Goal: Browse casually: Explore the website without a specific task or goal

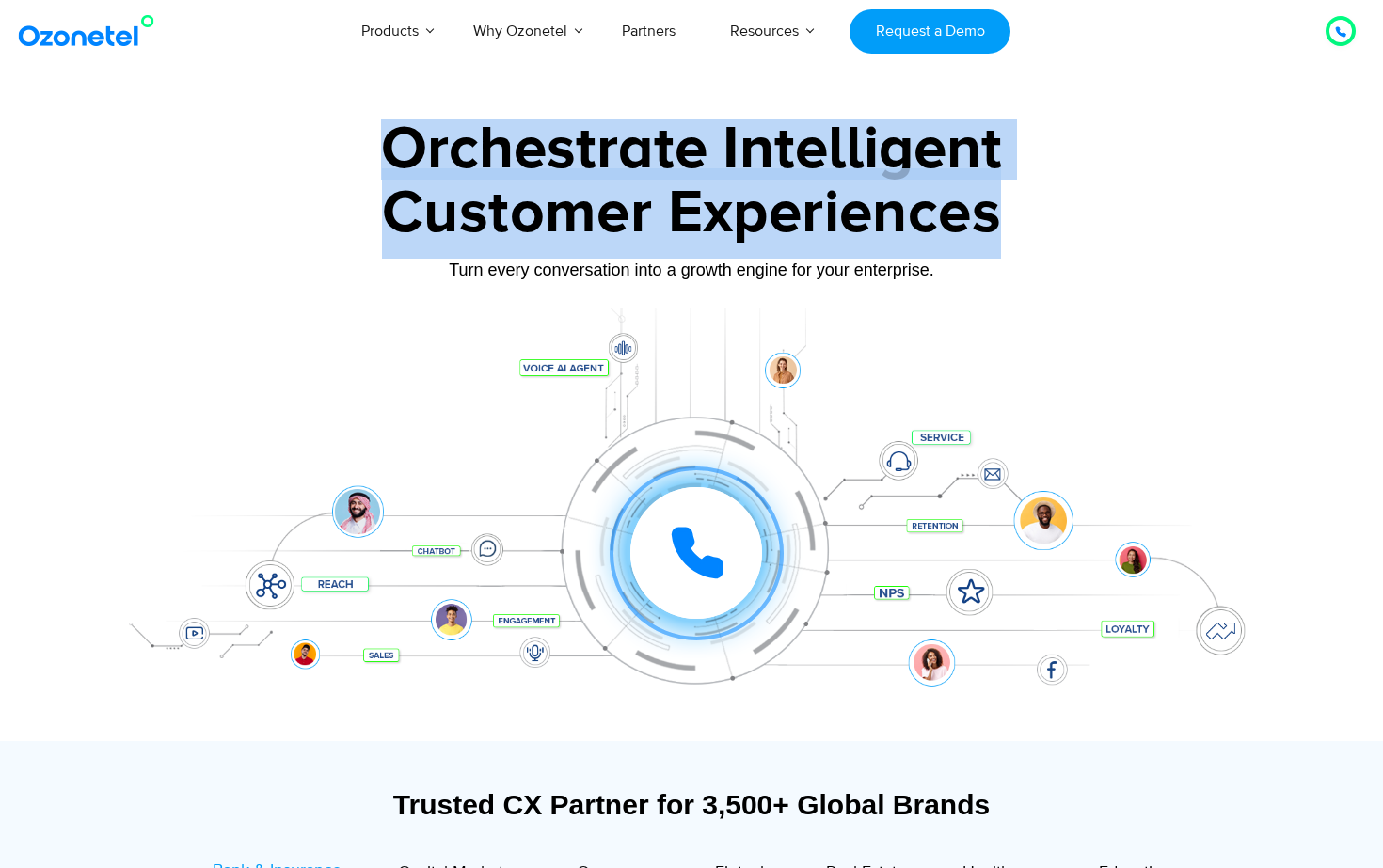
drag, startPoint x: 385, startPoint y: 147, endPoint x: 1051, endPoint y: 240, distance: 672.5
click at [1051, 240] on div "Orchestrate Intelligent Customer Experiences Turn every conversation into a gro…" at bounding box center [691, 430] width 1176 height 621
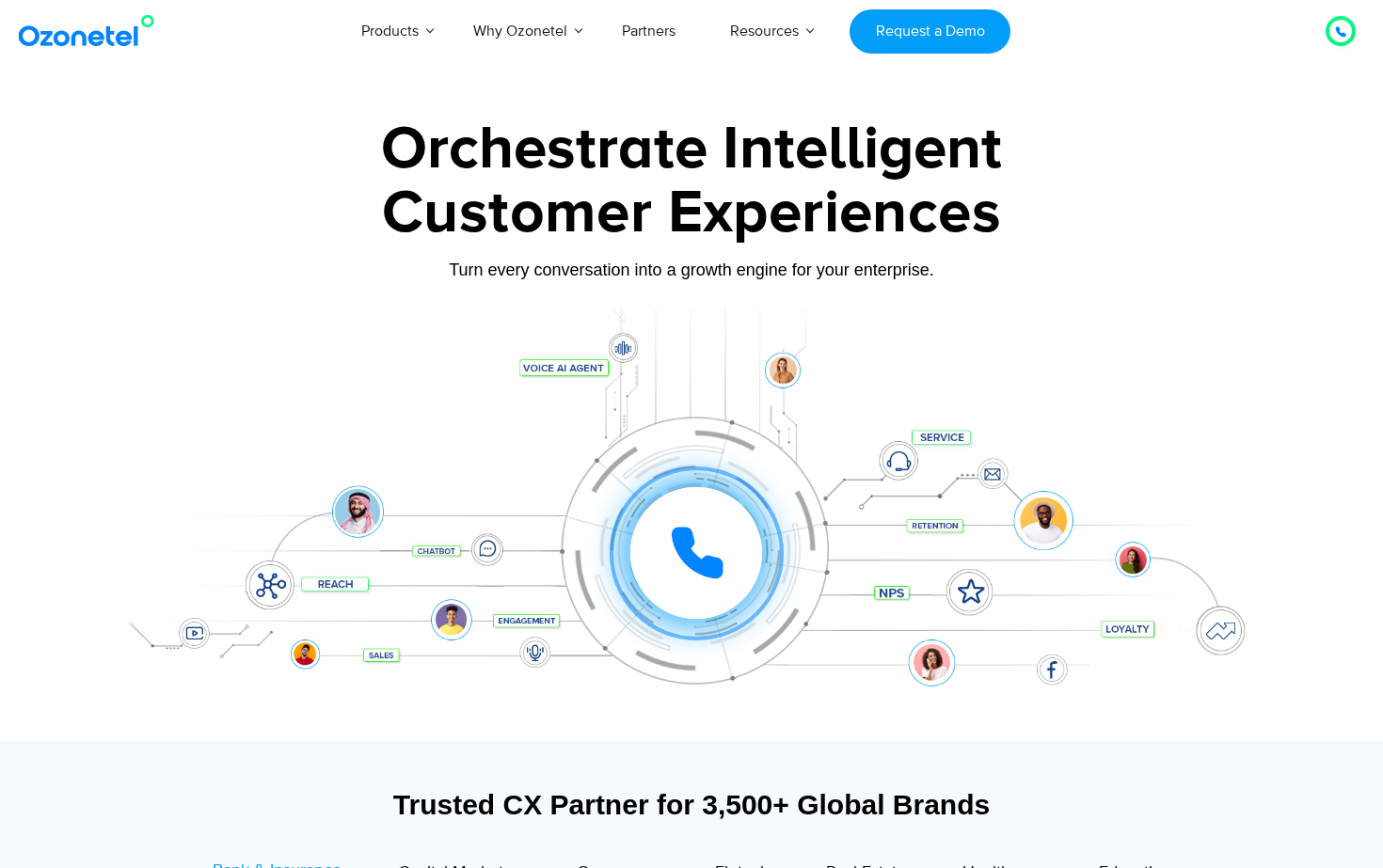
click at [1008, 230] on div "Customer Experiences" at bounding box center [691, 213] width 1176 height 90
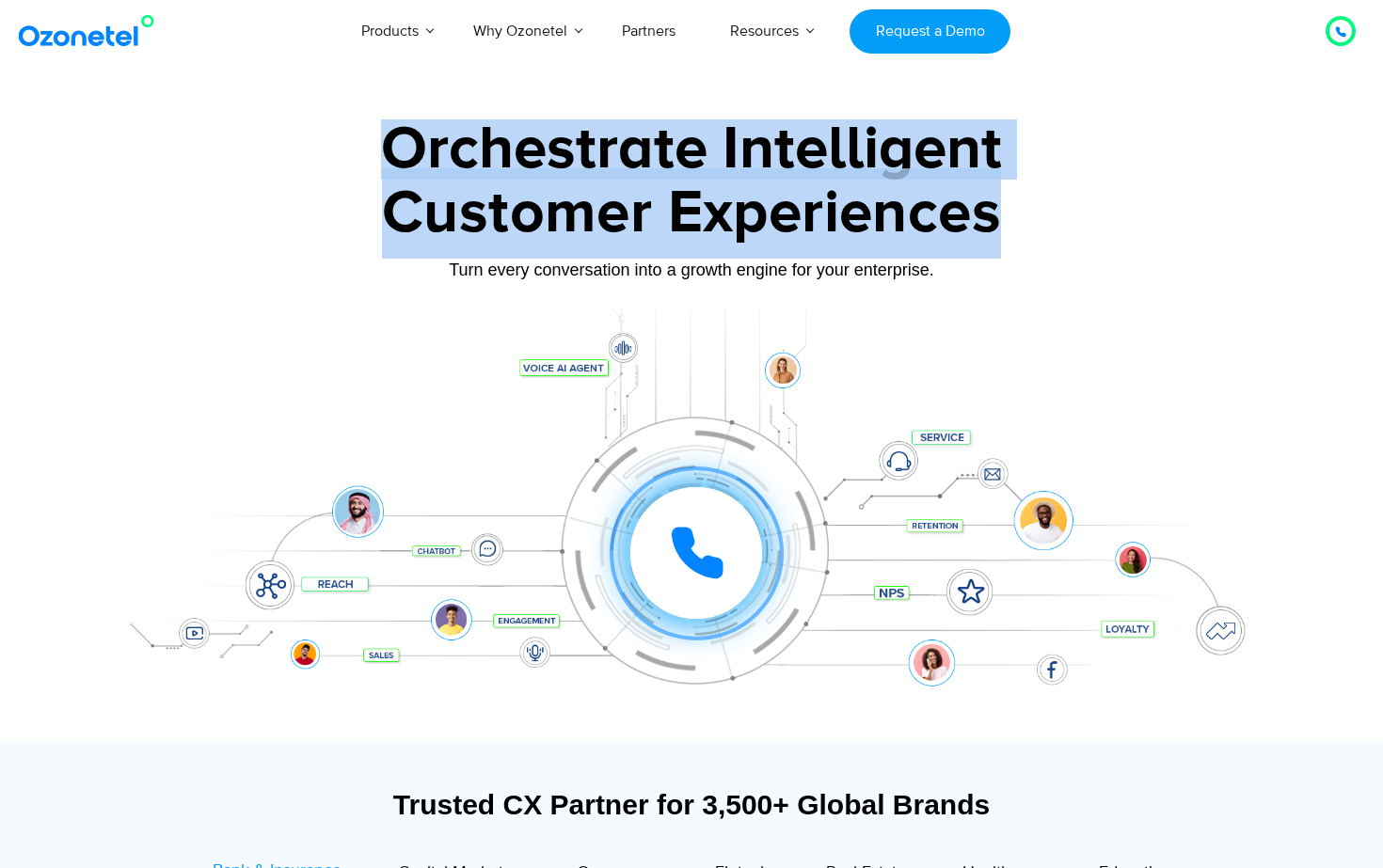
drag, startPoint x: 1011, startPoint y: 219, endPoint x: 354, endPoint y: 108, distance: 666.3
click at [354, 108] on section "Orchestrate Intelligent Customer Experiences Turn every conversation into a gro…" at bounding box center [691, 421] width 1383 height 641
click at [387, 172] on div "Customer Experiences" at bounding box center [691, 213] width 1176 height 90
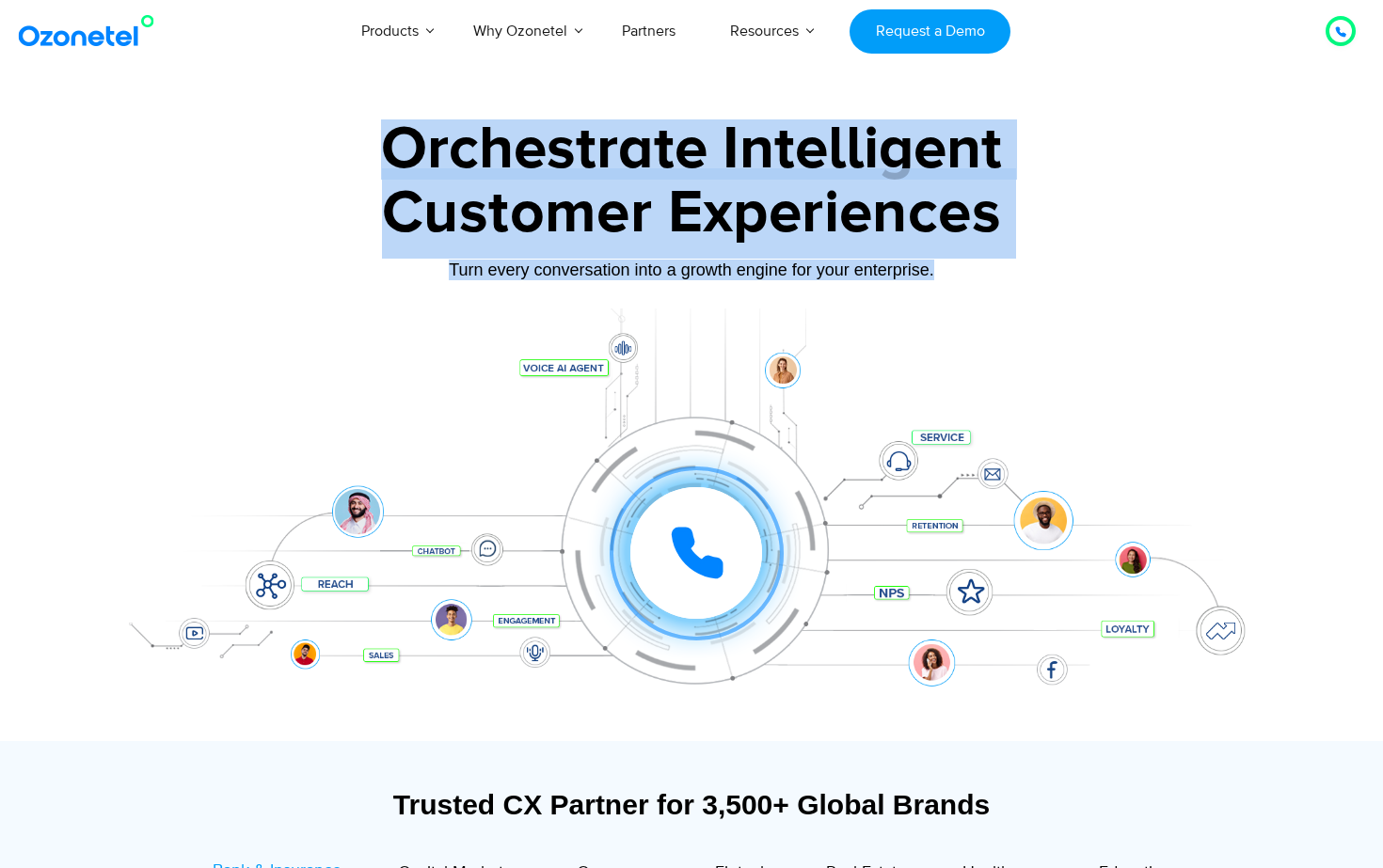
drag, startPoint x: 392, startPoint y: 164, endPoint x: 1057, endPoint y: 278, distance: 674.7
click at [1033, 278] on div "Orchestrate Intelligent Customer Experiences Turn every conversation into a gro…" at bounding box center [691, 430] width 1176 height 621
click at [732, 224] on div "Customer Experiences" at bounding box center [691, 213] width 1176 height 90
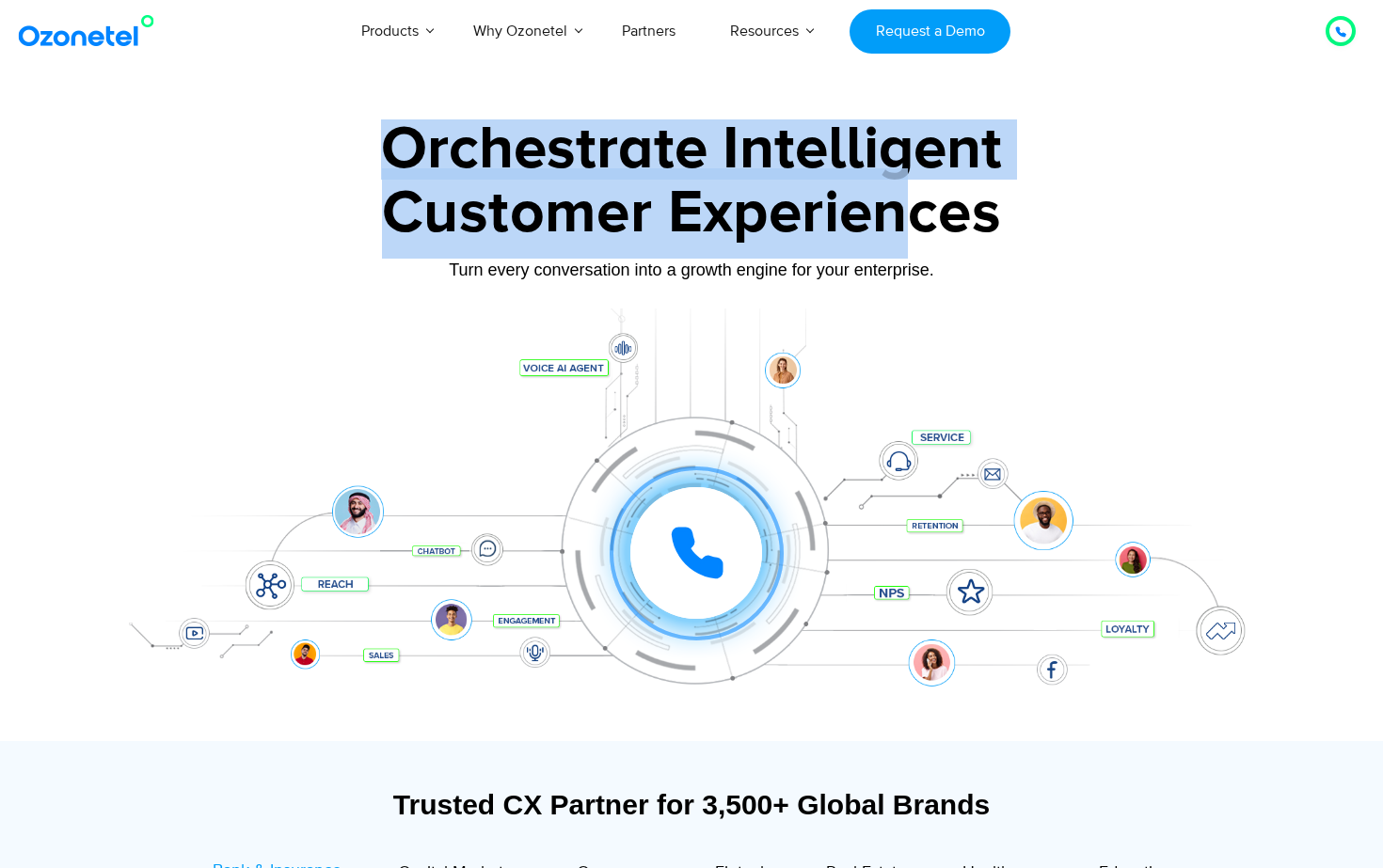
drag, startPoint x: 379, startPoint y: 145, endPoint x: 902, endPoint y: 212, distance: 527.3
click at [902, 212] on div "Orchestrate Intelligent Customer Experiences Turn every conversation into a gro…" at bounding box center [691, 430] width 1176 height 621
click at [902, 212] on div "Customer Experiences" at bounding box center [691, 213] width 1176 height 90
